Goal: Find specific page/section: Find specific page/section

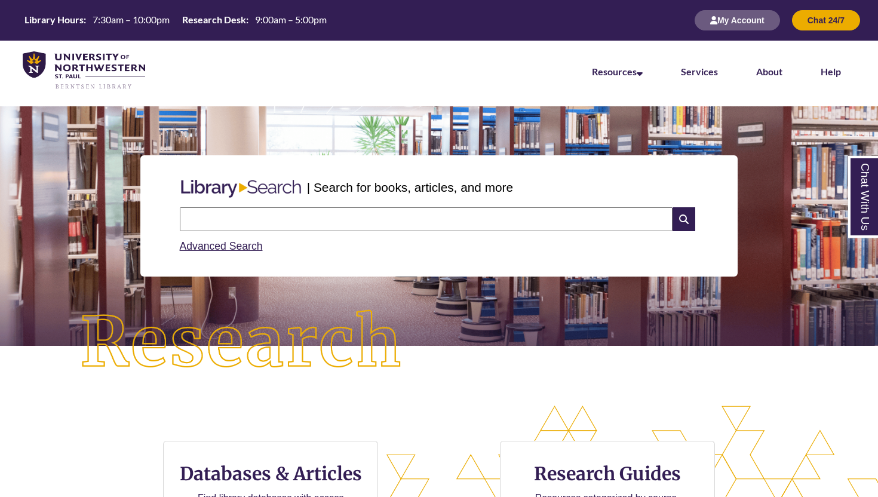
click at [301, 220] on input "text" at bounding box center [426, 219] width 493 height 24
type input "**********"
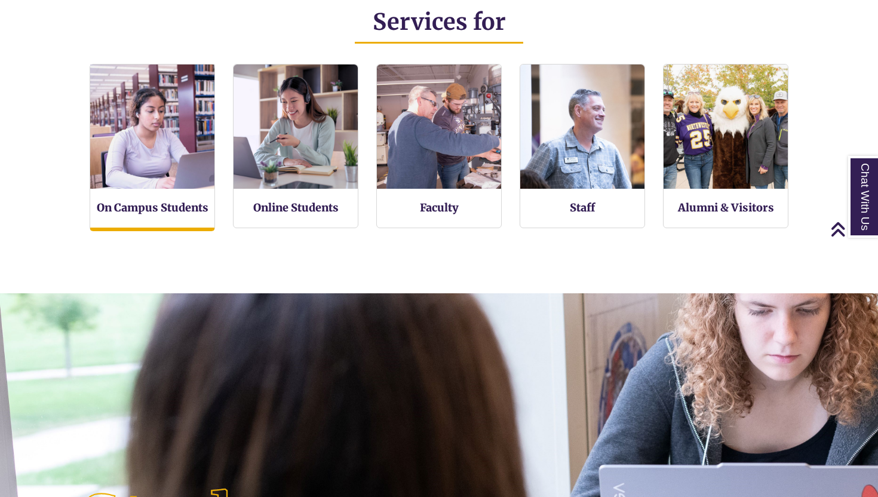
scroll to position [259, 878]
click at [199, 183] on img at bounding box center [152, 127] width 137 height 137
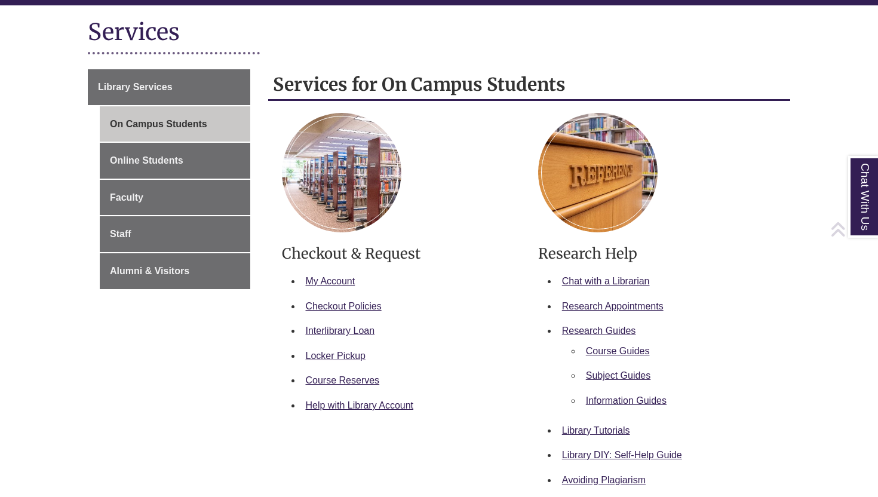
scroll to position [143, 0]
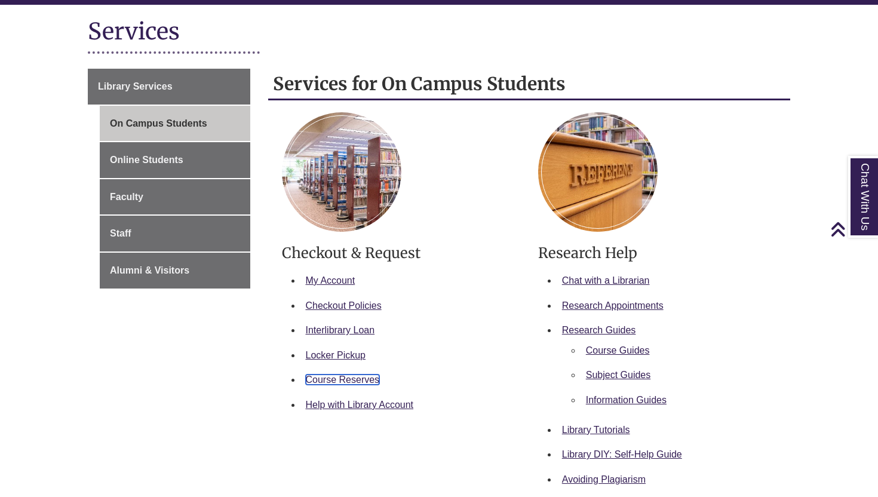
click at [345, 380] on link "Course Reserves" at bounding box center [343, 379] width 74 height 10
